Goal: Information Seeking & Learning: Learn about a topic

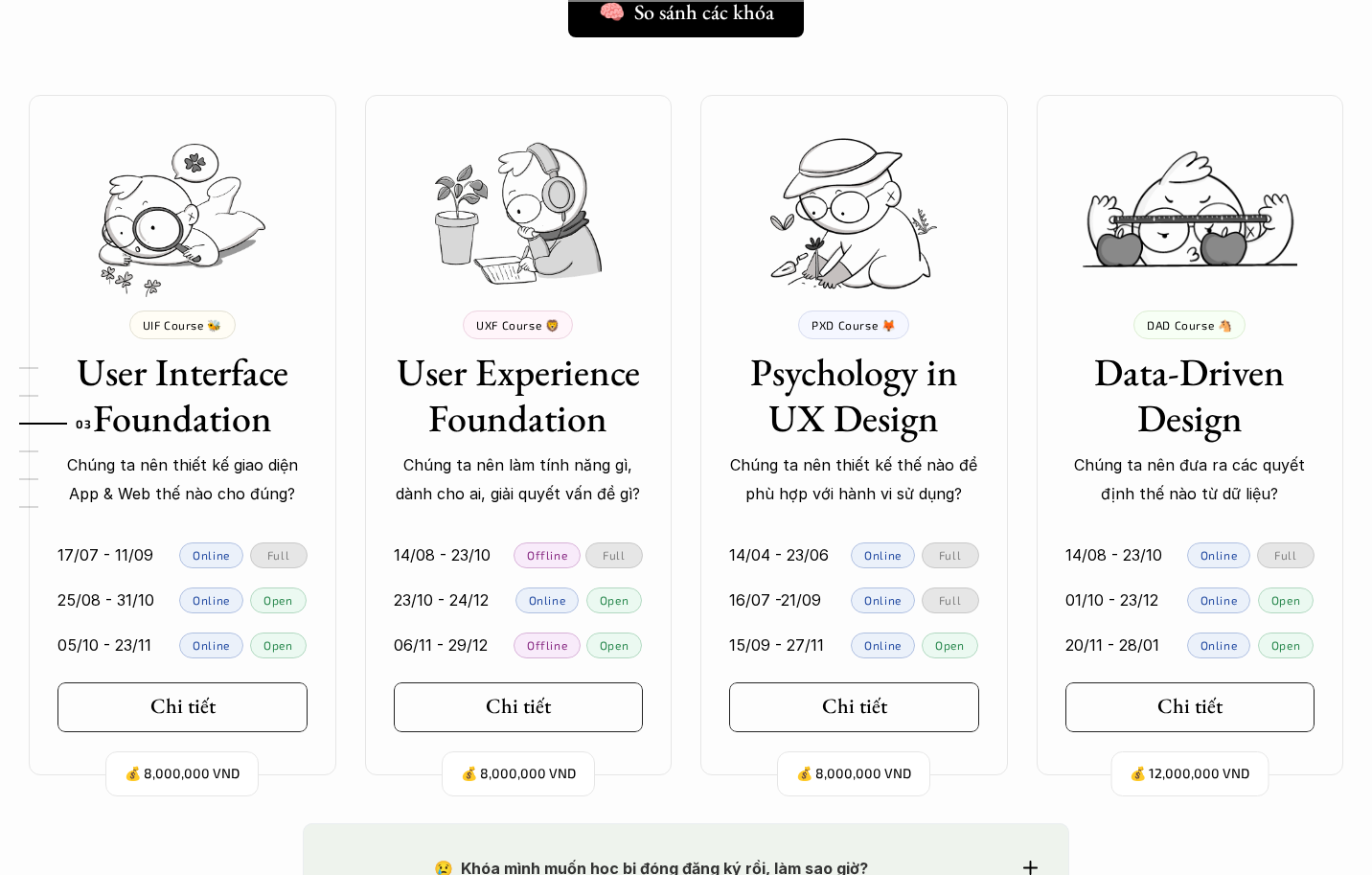
scroll to position [1725, 0]
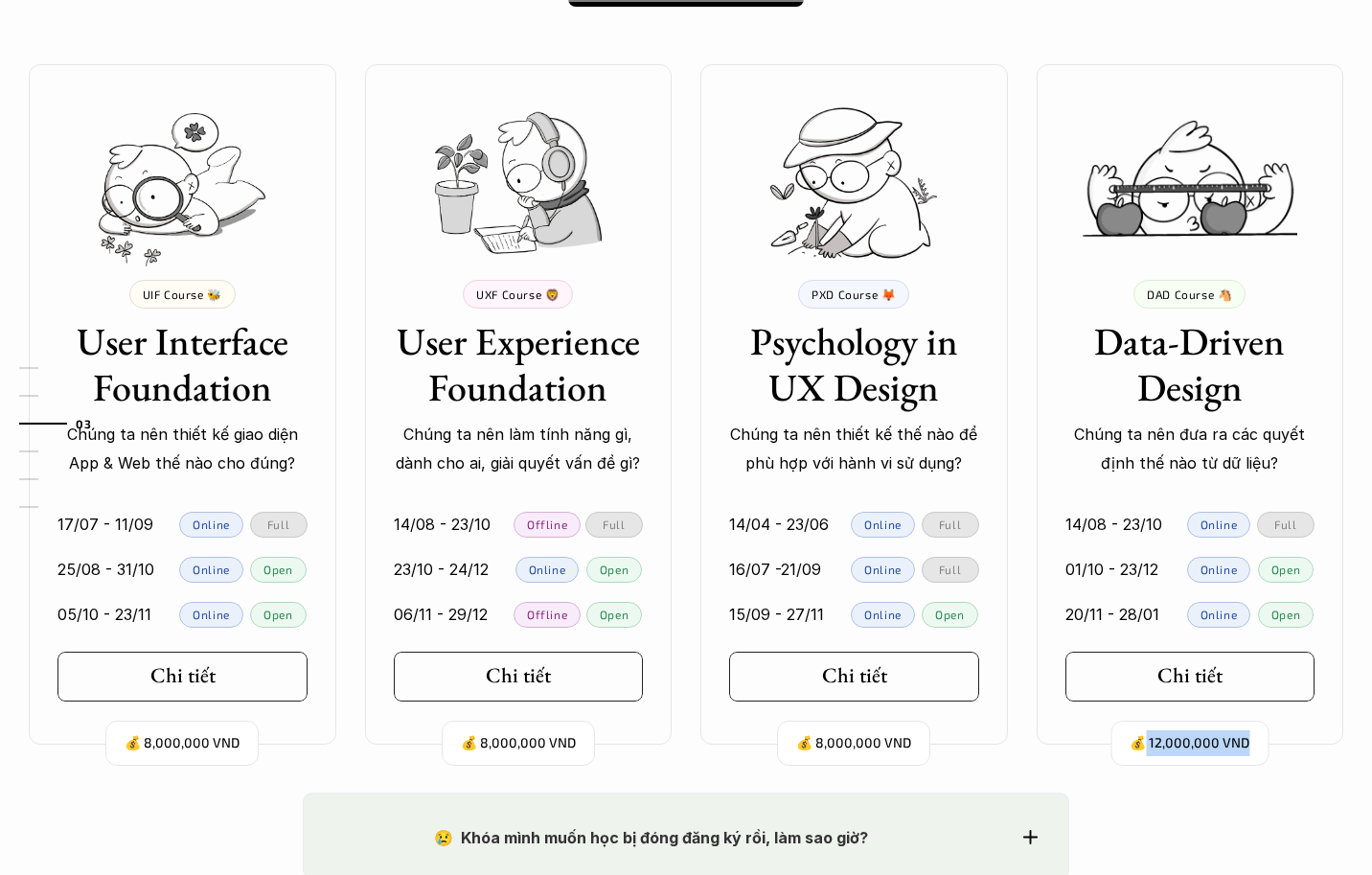
drag, startPoint x: 1149, startPoint y: 741, endPoint x: 1257, endPoint y: 737, distance: 108.1
click at [1257, 737] on div "💰 12,000,000 VND" at bounding box center [1190, 742] width 158 height 45
drag, startPoint x: 1257, startPoint y: 737, endPoint x: 1186, endPoint y: 744, distance: 71.3
click at [1186, 744] on p "💰 12,000,000 VND" at bounding box center [1189, 742] width 120 height 26
click at [1193, 742] on p "💰 12,000,000 VND" at bounding box center [1189, 742] width 120 height 26
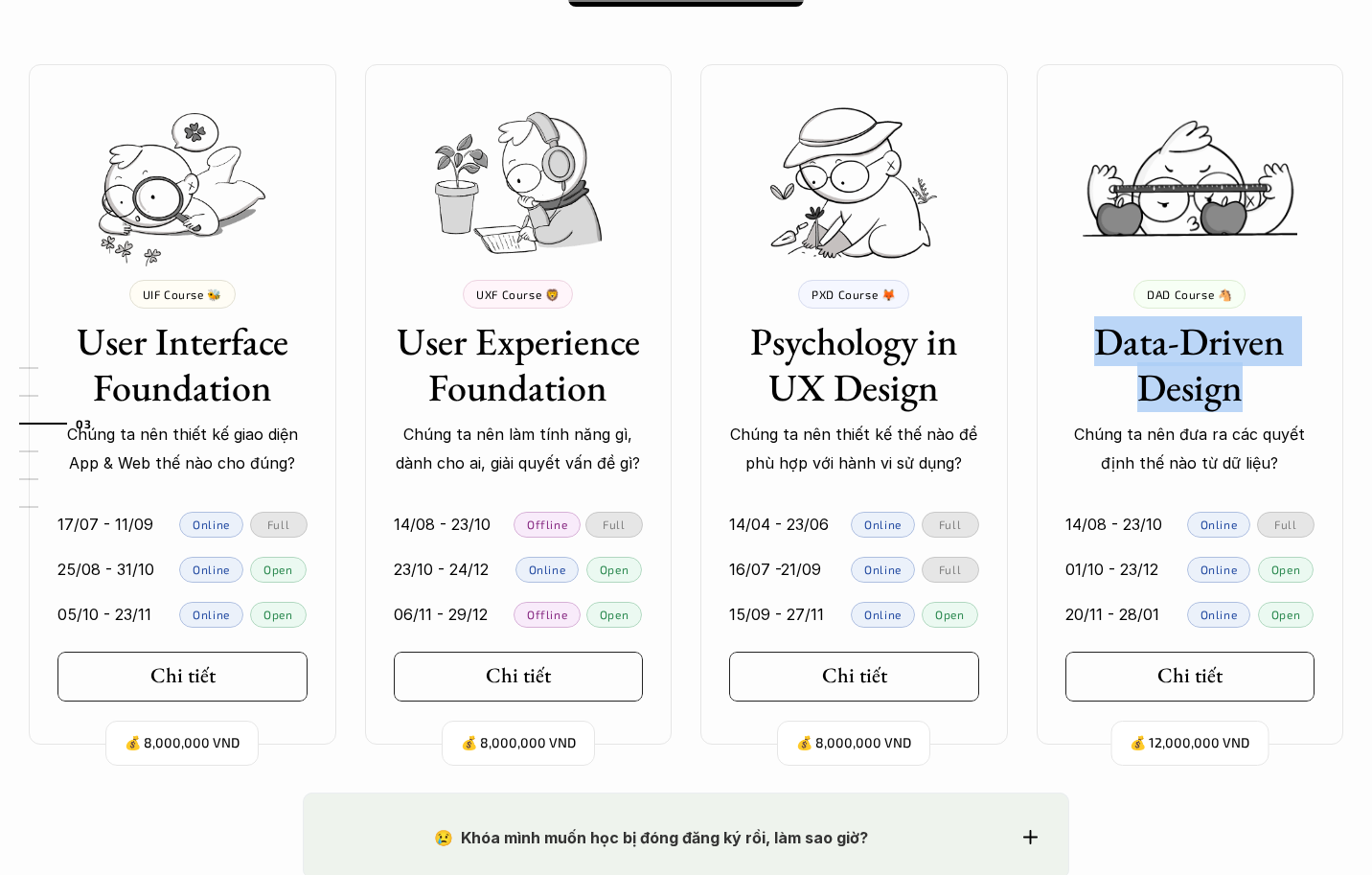
drag, startPoint x: 1099, startPoint y: 335, endPoint x: 1270, endPoint y: 379, distance: 176.6
click at [1270, 379] on h3 "Data-Driven Design" at bounding box center [1191, 364] width 250 height 92
drag, startPoint x: 1270, startPoint y: 379, endPoint x: 1157, endPoint y: 381, distance: 113.0
click at [1157, 381] on h3 "Data-Driven Design" at bounding box center [1191, 364] width 250 height 92
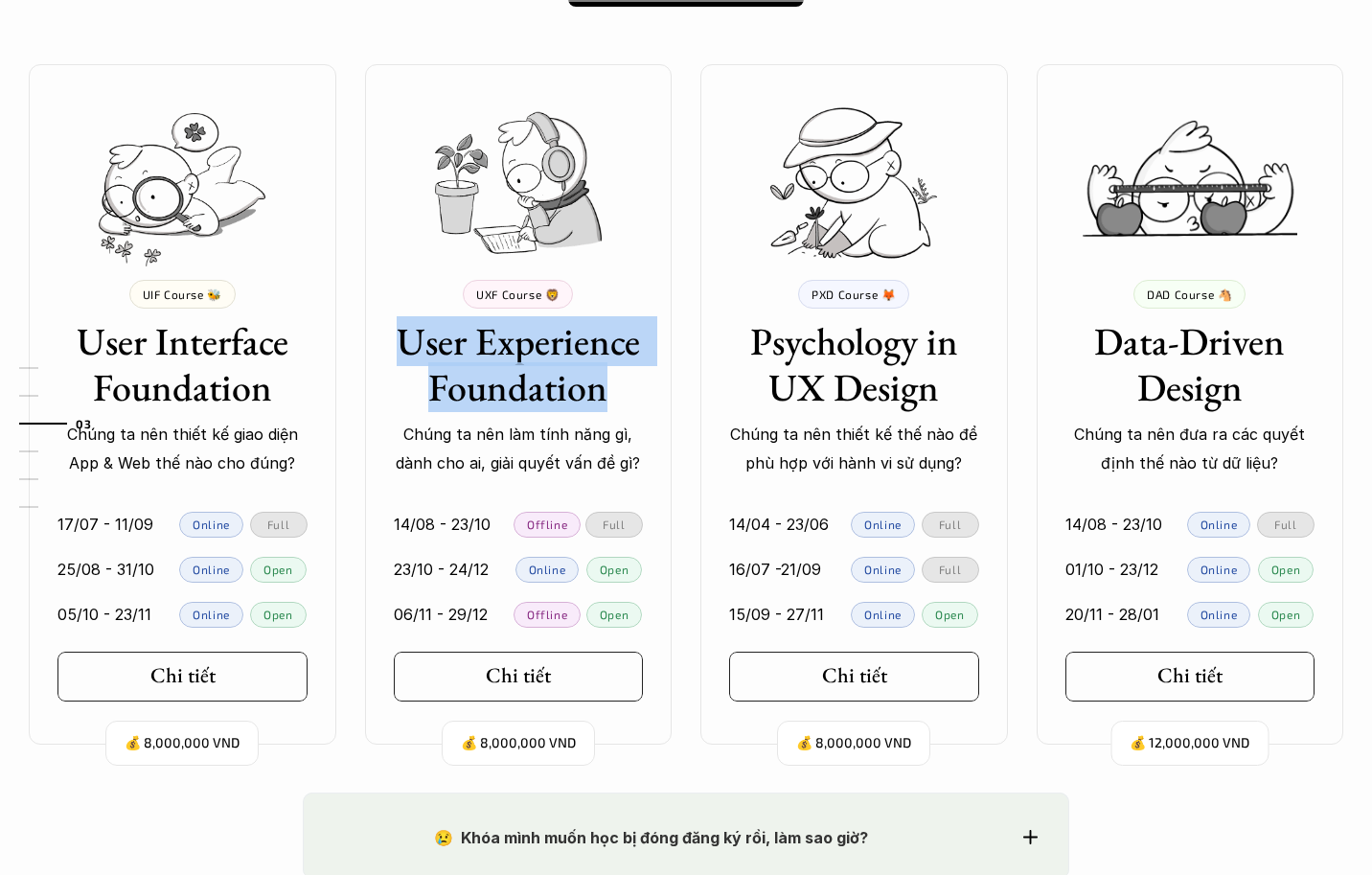
drag, startPoint x: 400, startPoint y: 341, endPoint x: 607, endPoint y: 389, distance: 212.5
click at [607, 389] on h3 "User Experience Foundation" at bounding box center [518, 364] width 250 height 92
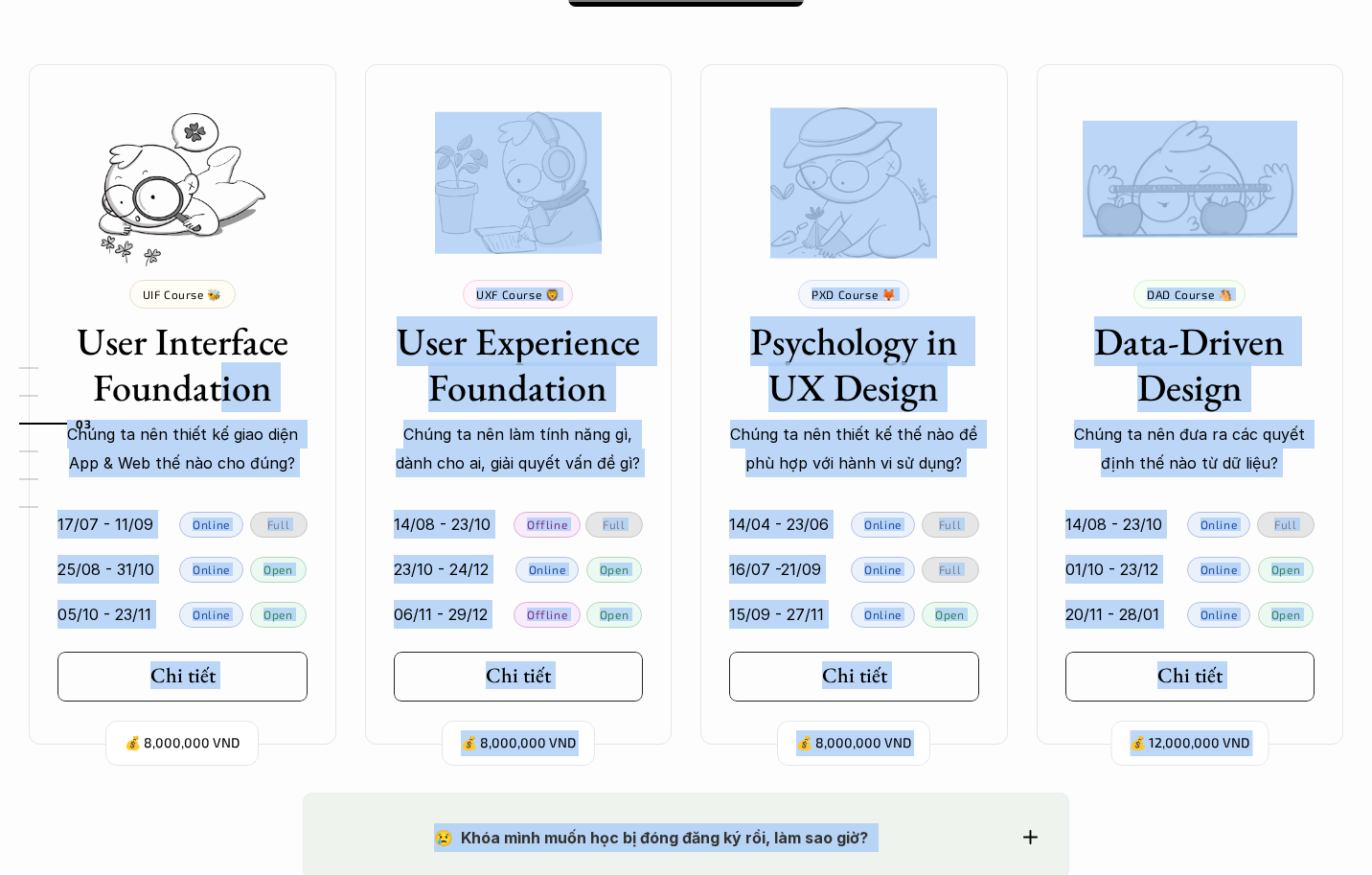
drag, startPoint x: 83, startPoint y: 338, endPoint x: 219, endPoint y: 372, distance: 140.2
drag, startPoint x: 219, startPoint y: 372, endPoint x: 520, endPoint y: 364, distance: 301.1
click at [520, 364] on h3 "User Experience Foundation" at bounding box center [518, 364] width 250 height 92
click at [520, 347] on h3 "User Experience Foundation" at bounding box center [518, 364] width 250 height 92
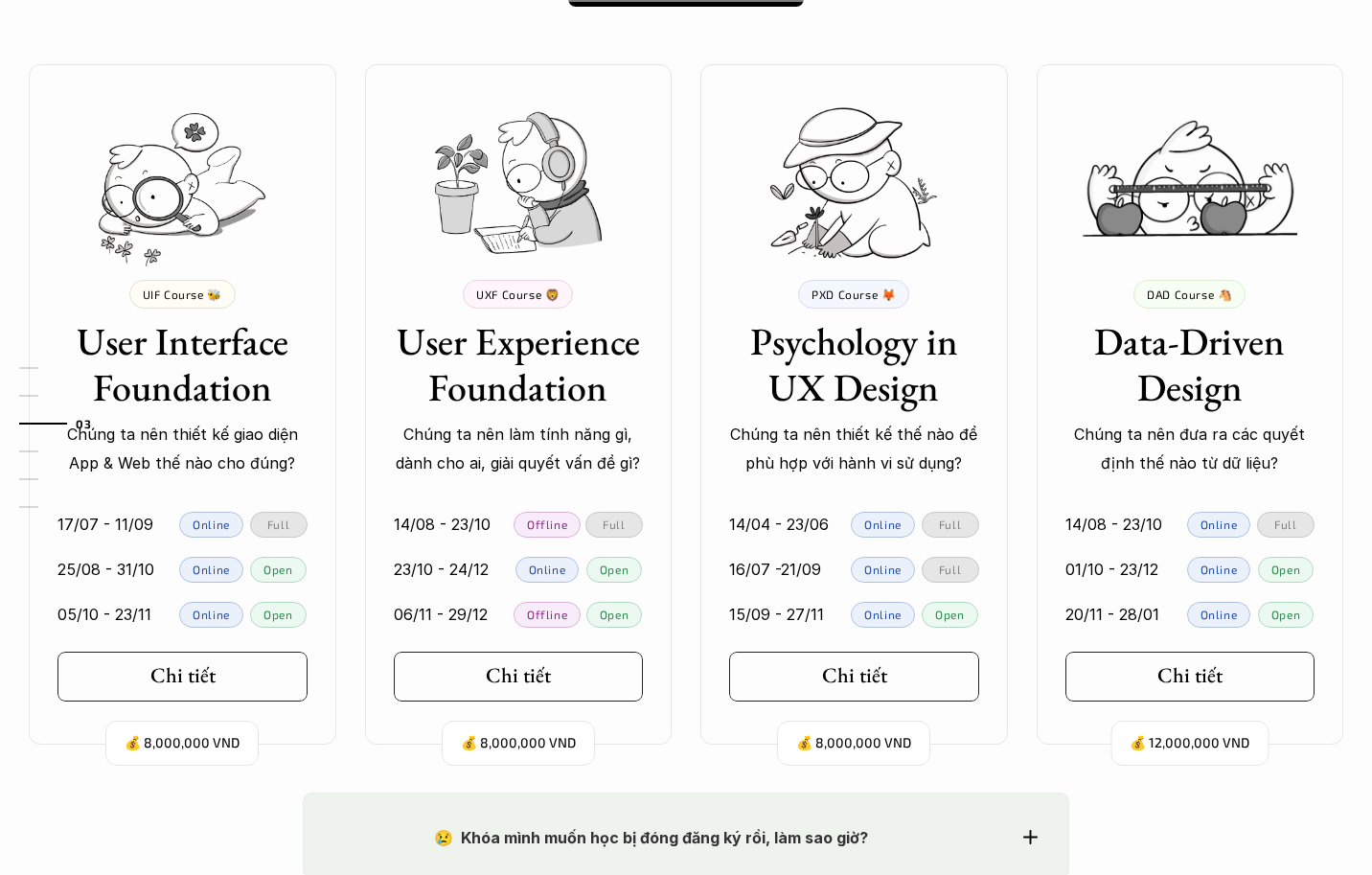
drag, startPoint x: 475, startPoint y: 343, endPoint x: 380, endPoint y: 340, distance: 95.0
click at [473, 343] on h3 "User Experience Foundation" at bounding box center [518, 364] width 250 height 92
drag, startPoint x: 380, startPoint y: 340, endPoint x: 634, endPoint y: 344, distance: 254.0
click at [634, 344] on div "UXF Course 🦁 User Experience Foundation Chúng ta nên làm tính năng gì, dành cho…" at bounding box center [518, 378] width 307 height 199
click at [181, 337] on div "01 02 03 04 05 06" at bounding box center [96, 437] width 192 height 875
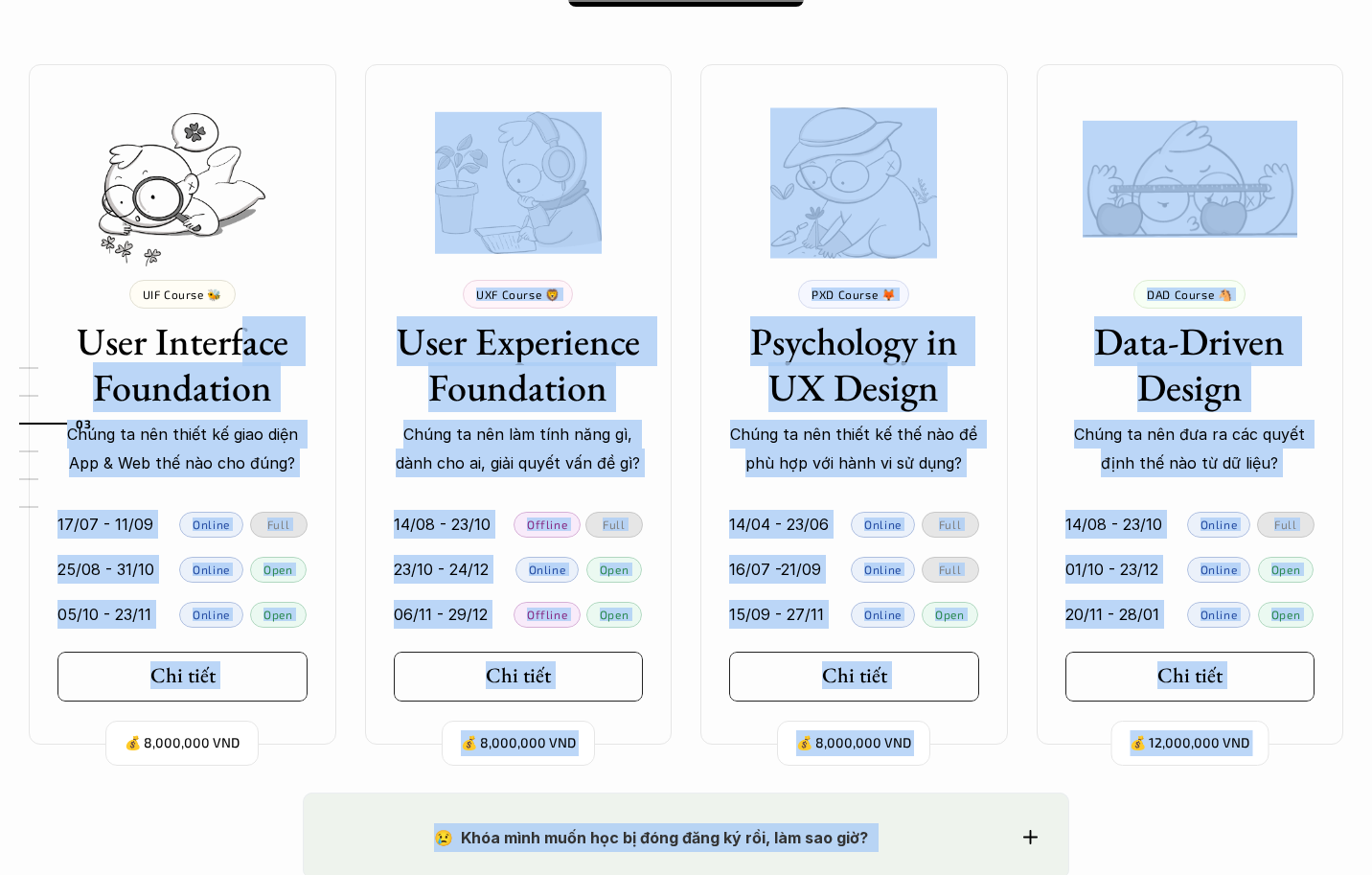
drag, startPoint x: 86, startPoint y: 341, endPoint x: 238, endPoint y: 348, distance: 152.2
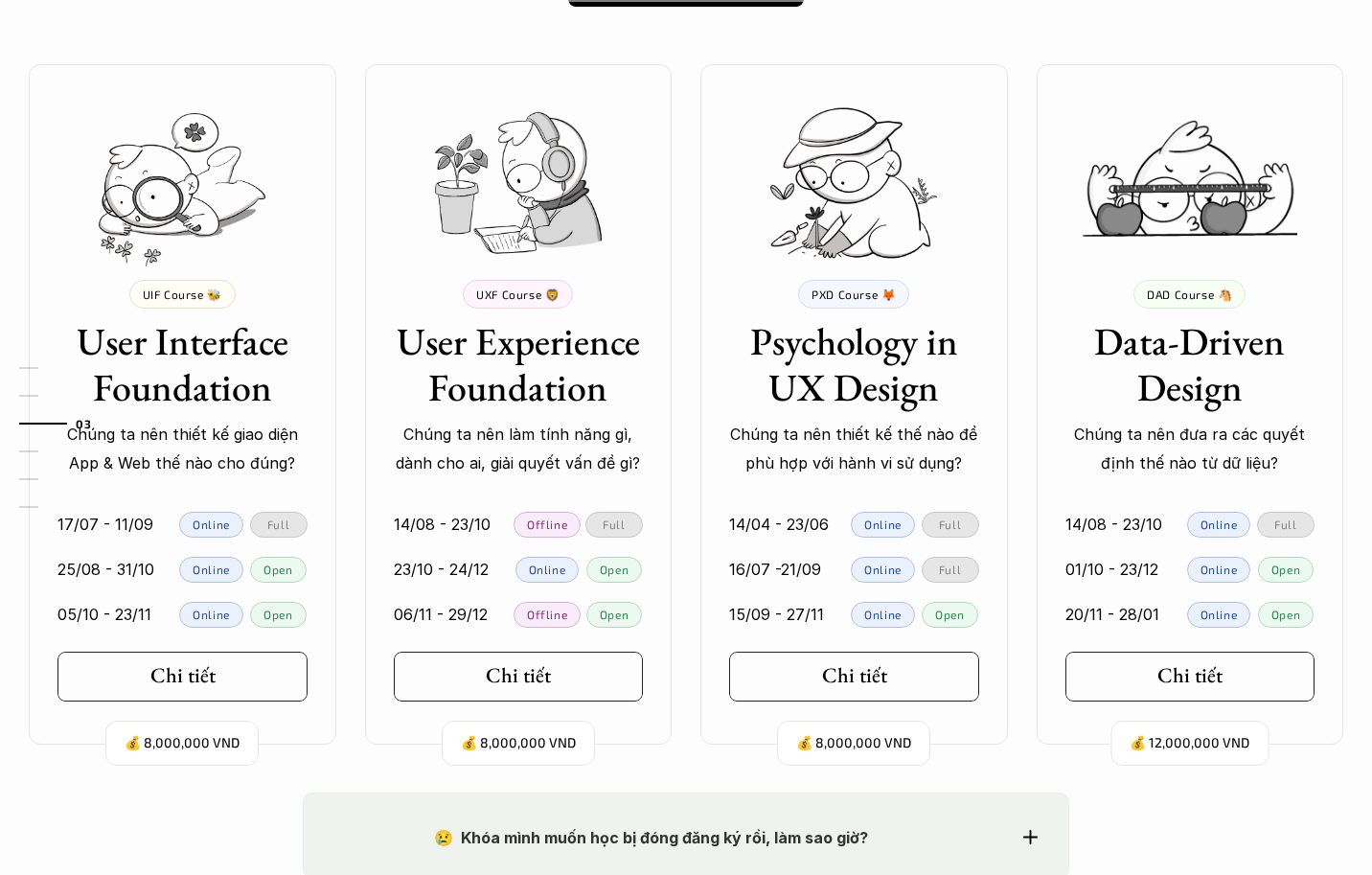
drag, startPoint x: 238, startPoint y: 348, endPoint x: 205, endPoint y: 351, distance: 33.1
click at [205, 351] on h3 "User Interface Foundation" at bounding box center [182, 364] width 250 height 92
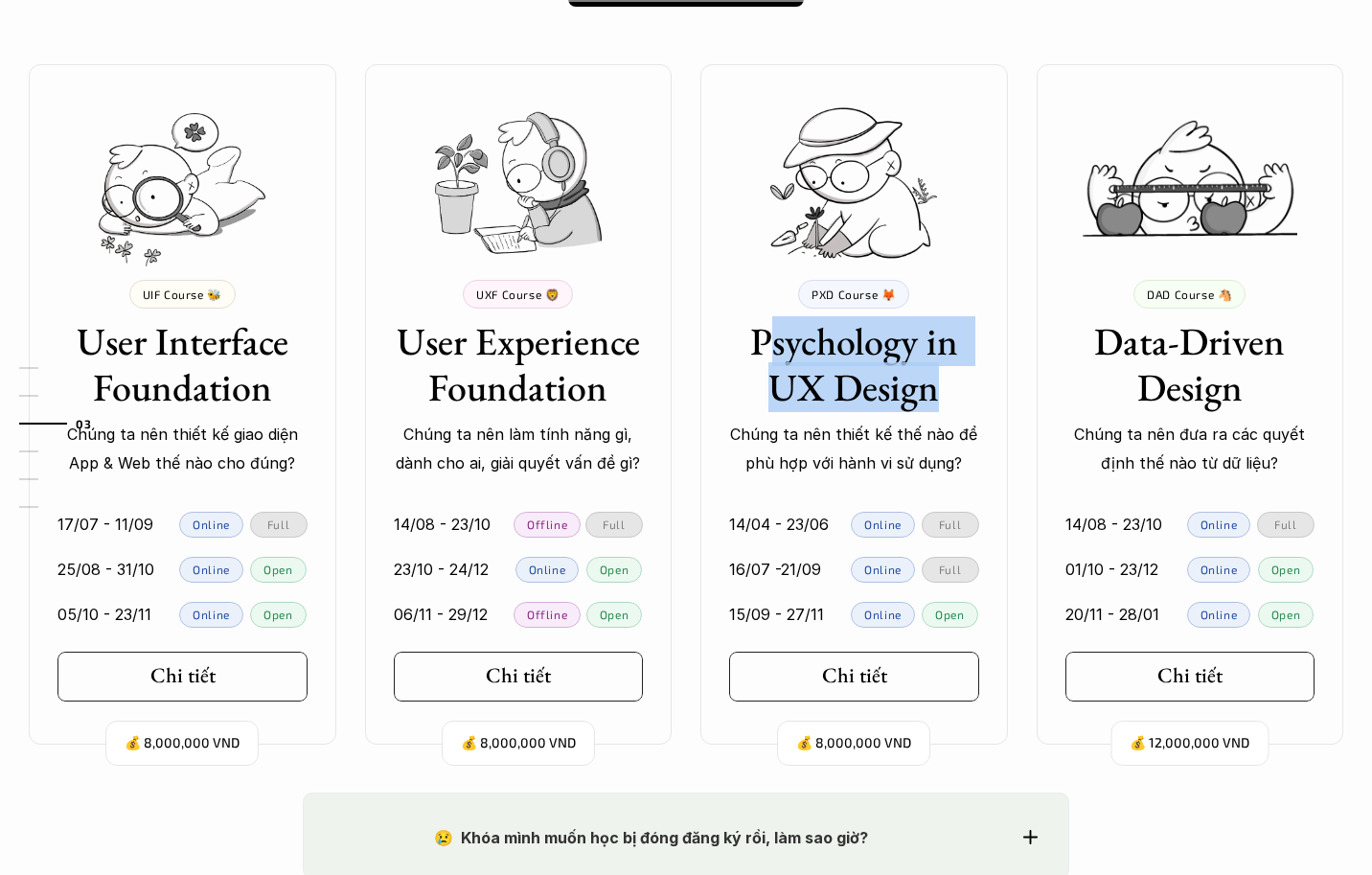
drag, startPoint x: 761, startPoint y: 354, endPoint x: 944, endPoint y: 384, distance: 185.4
click at [944, 384] on h3 "Psychology in UX Design" at bounding box center [854, 364] width 250 height 92
drag, startPoint x: 944, startPoint y: 384, endPoint x: 875, endPoint y: 384, distance: 69.0
click at [875, 384] on h3 "Psychology in UX Design" at bounding box center [854, 364] width 250 height 92
click at [874, 360] on h3 "Psychology in UX Design" at bounding box center [854, 364] width 250 height 92
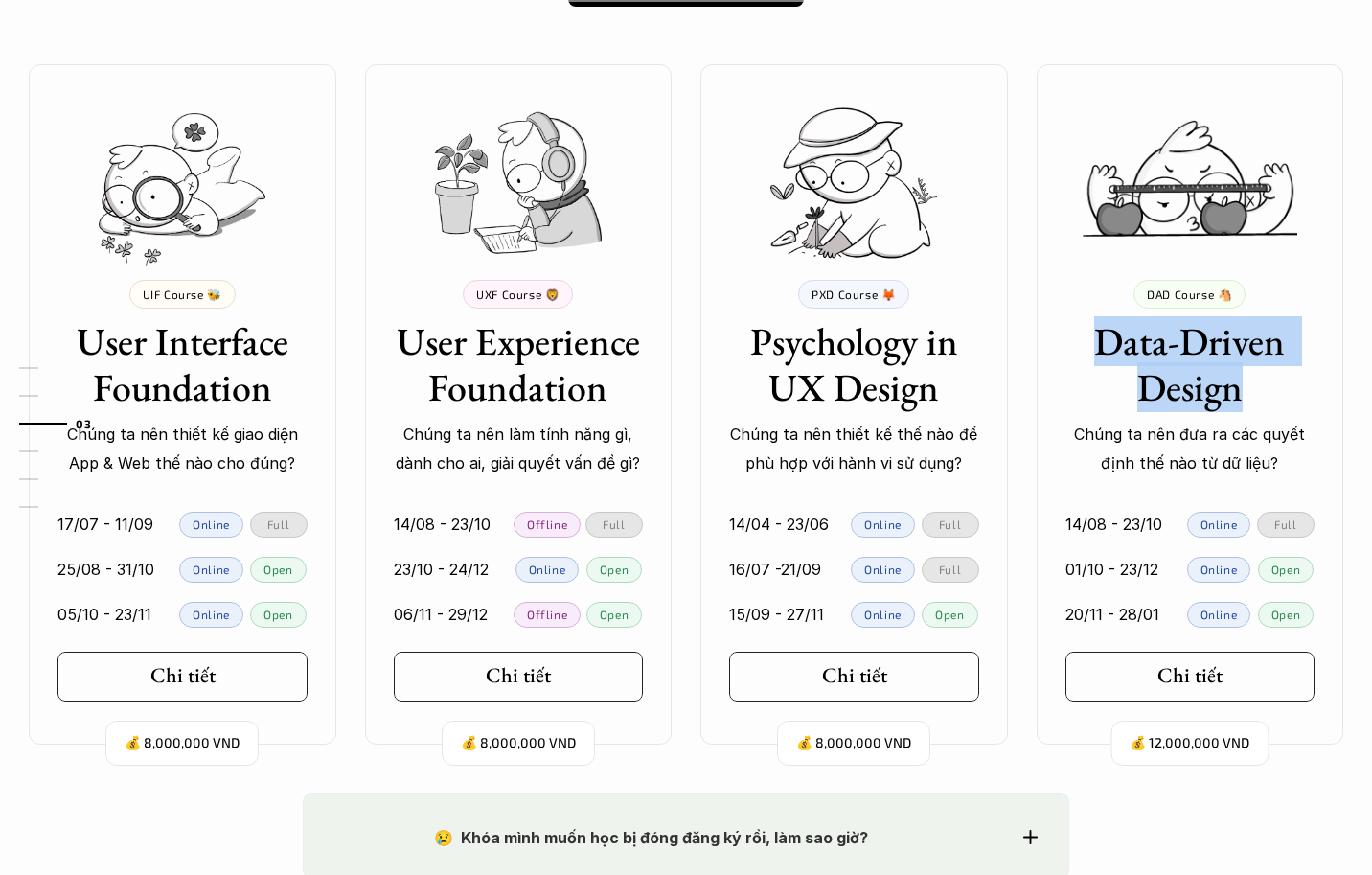
drag, startPoint x: 1108, startPoint y: 337, endPoint x: 1257, endPoint y: 372, distance: 153.1
click at [1257, 372] on h3 "Data-Driven Design" at bounding box center [1191, 364] width 250 height 92
click at [1209, 669] on h5 "Chi tiết" at bounding box center [1183, 676] width 65 height 25
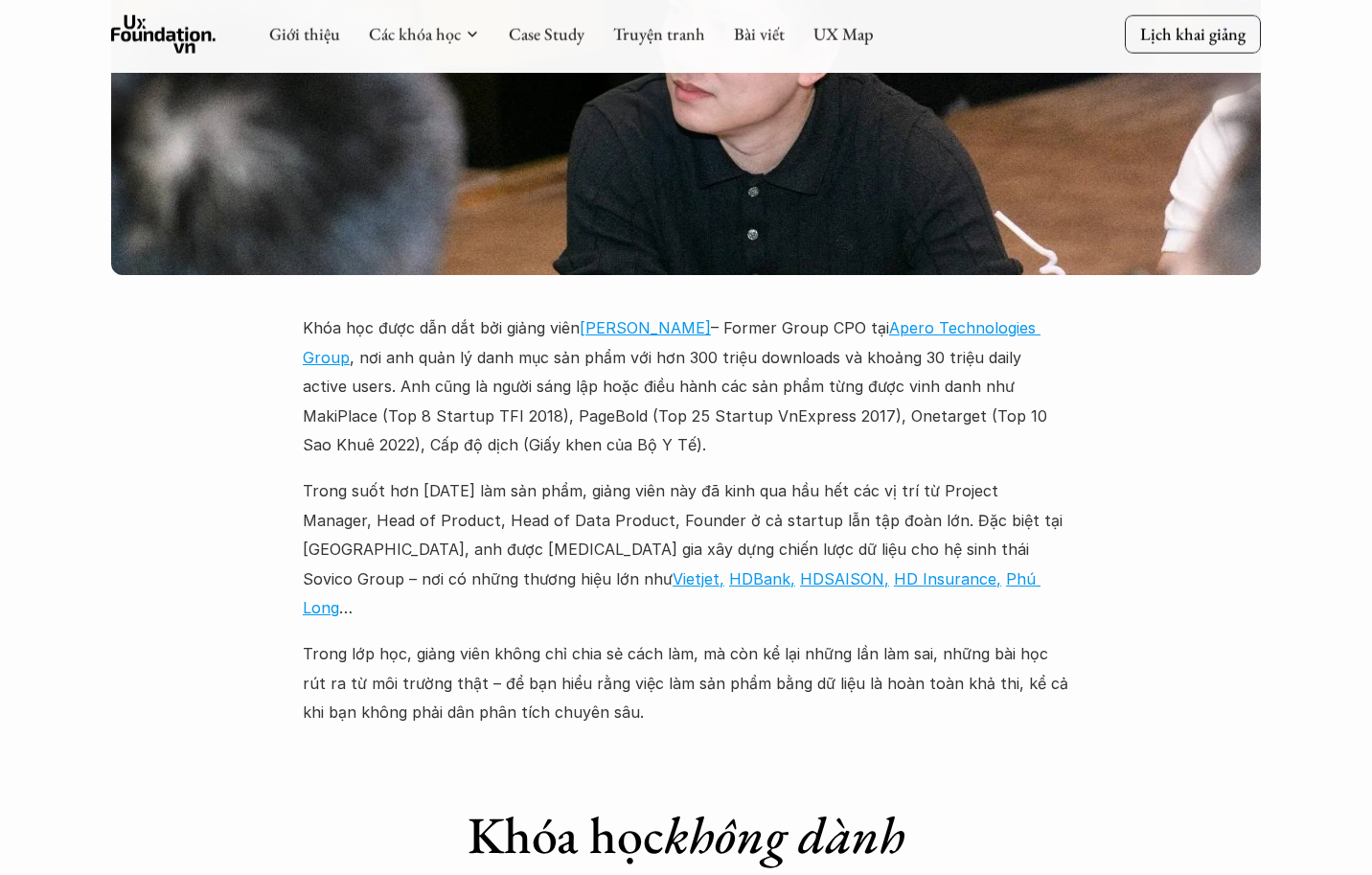
scroll to position [5559, 0]
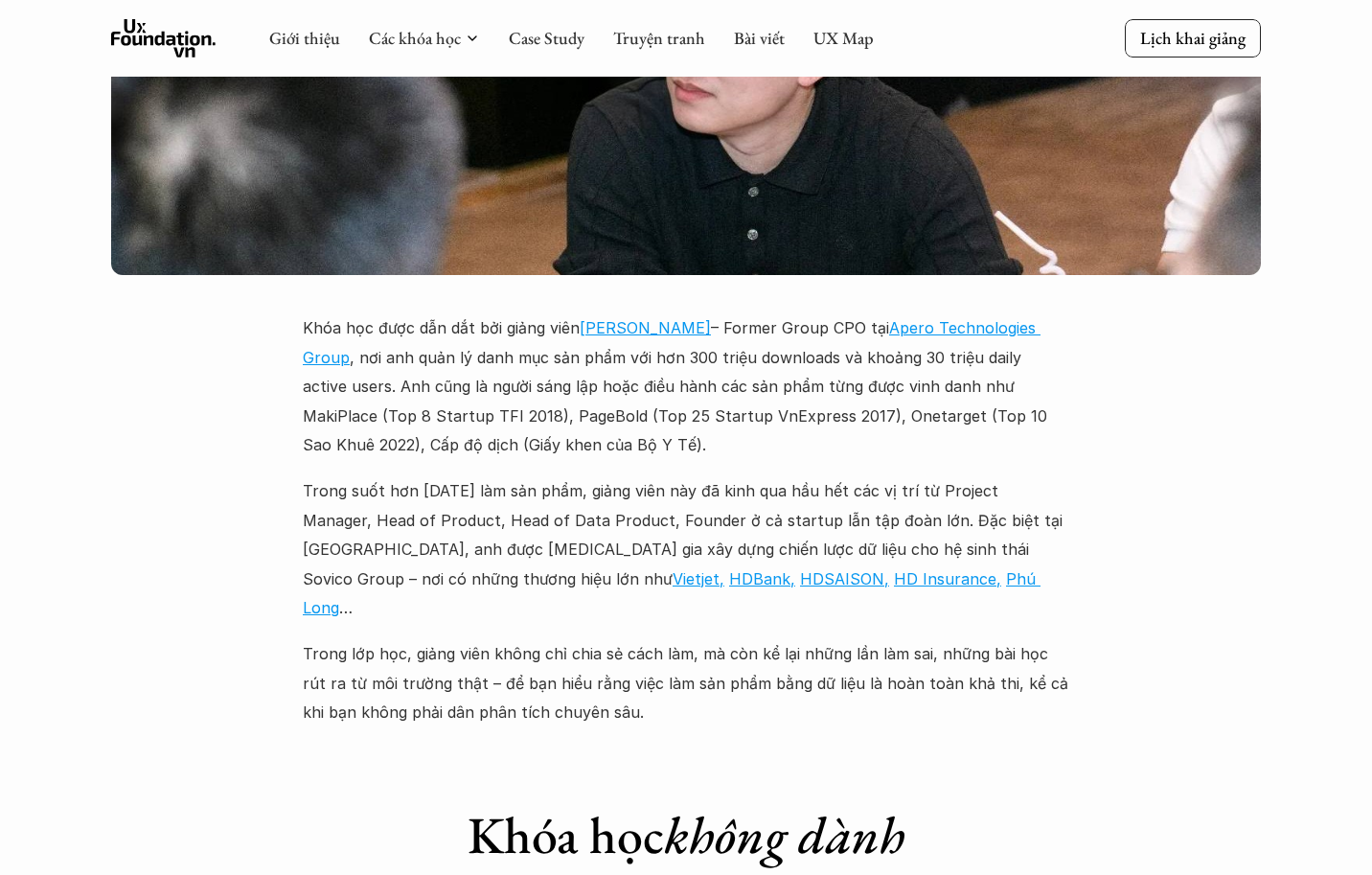
click at [942, 313] on p "Khóa học được dẫn dắt bởi giảng viên [PERSON_NAME] – Former Group CPO tại Apero…" at bounding box center [686, 386] width 766 height 146
click at [943, 318] on link "Apero Technologies Group" at bounding box center [671, 342] width 737 height 48
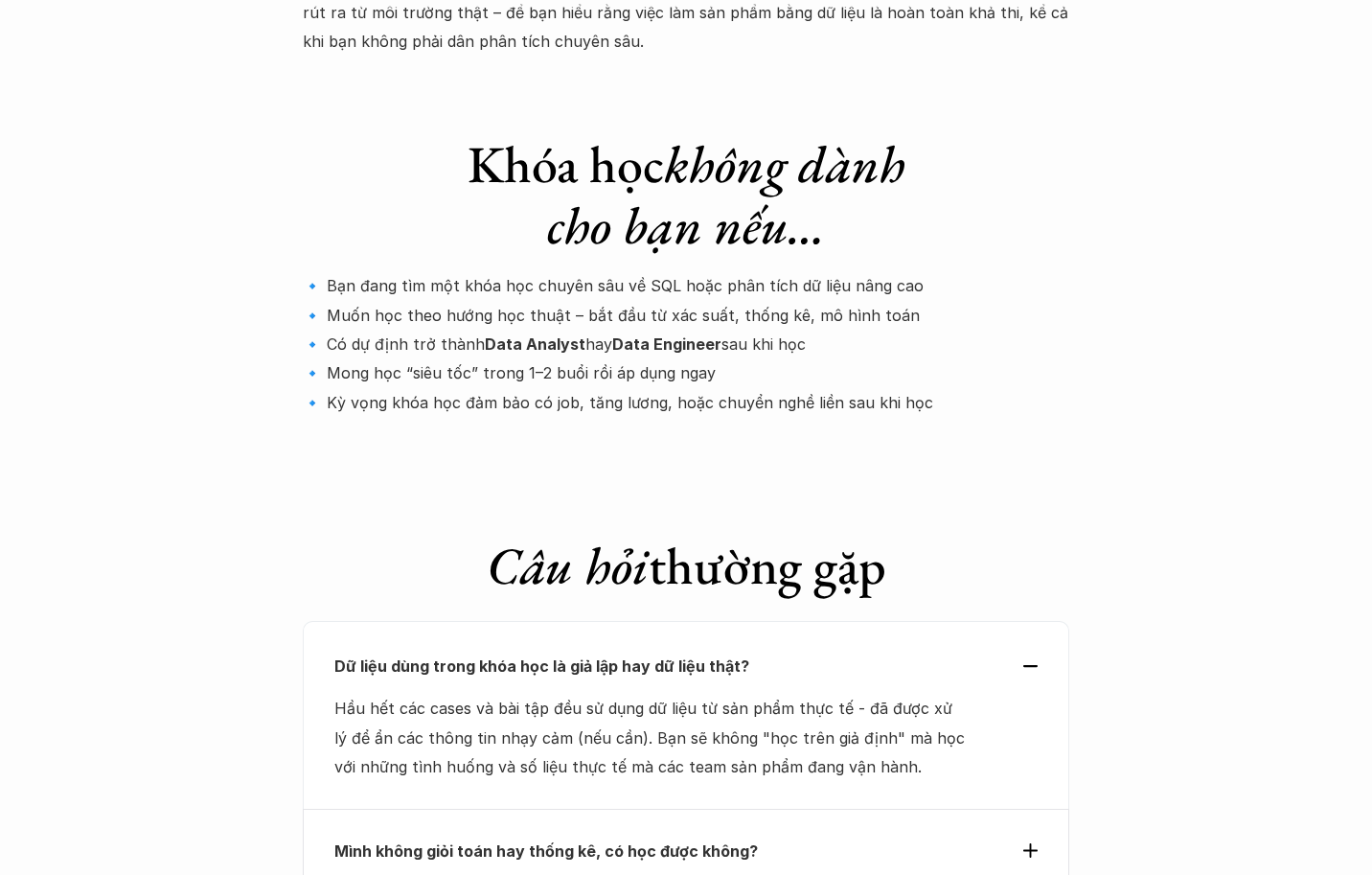
scroll to position [6134, 0]
